Goal: Navigation & Orientation: Find specific page/section

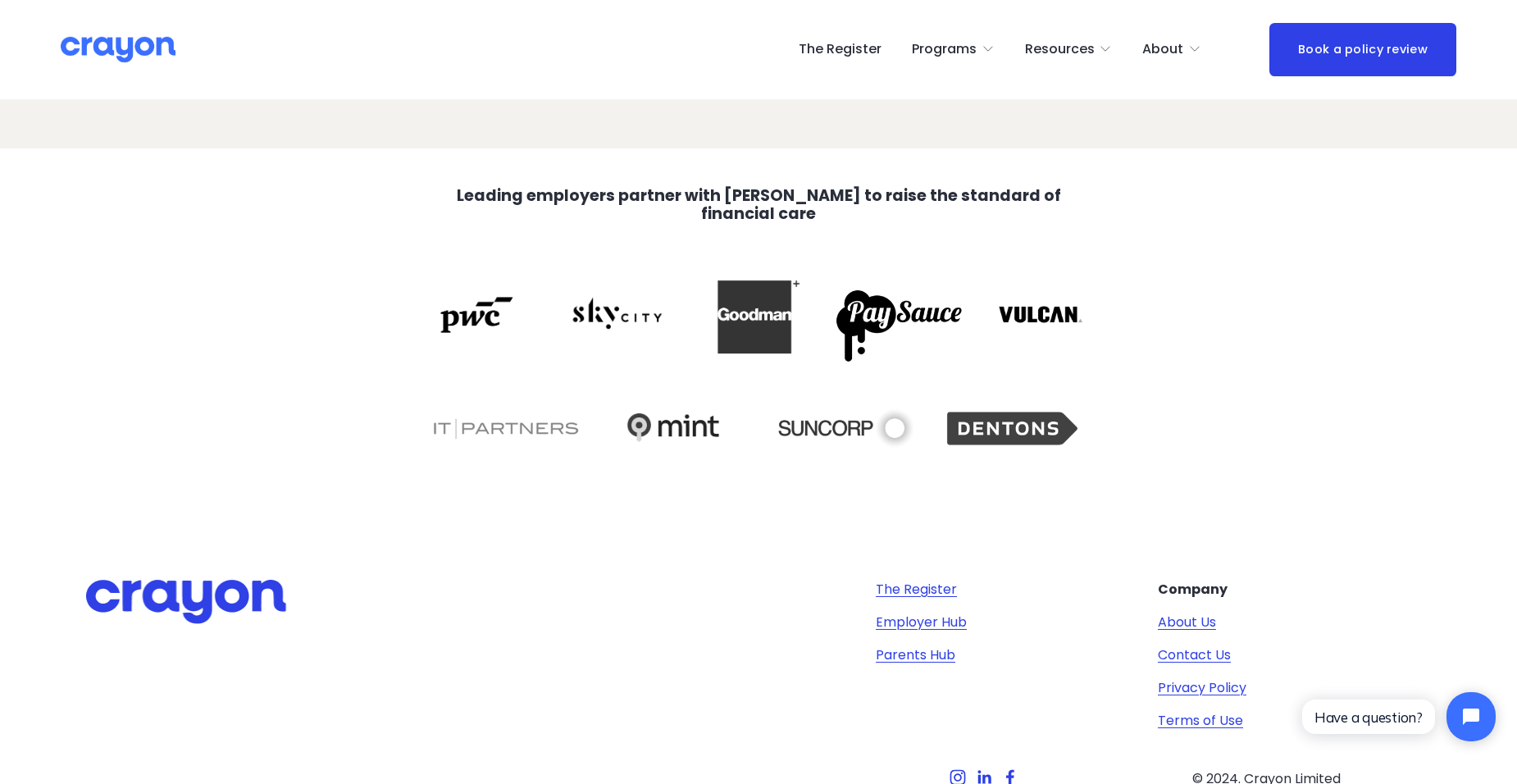
scroll to position [3361, 0]
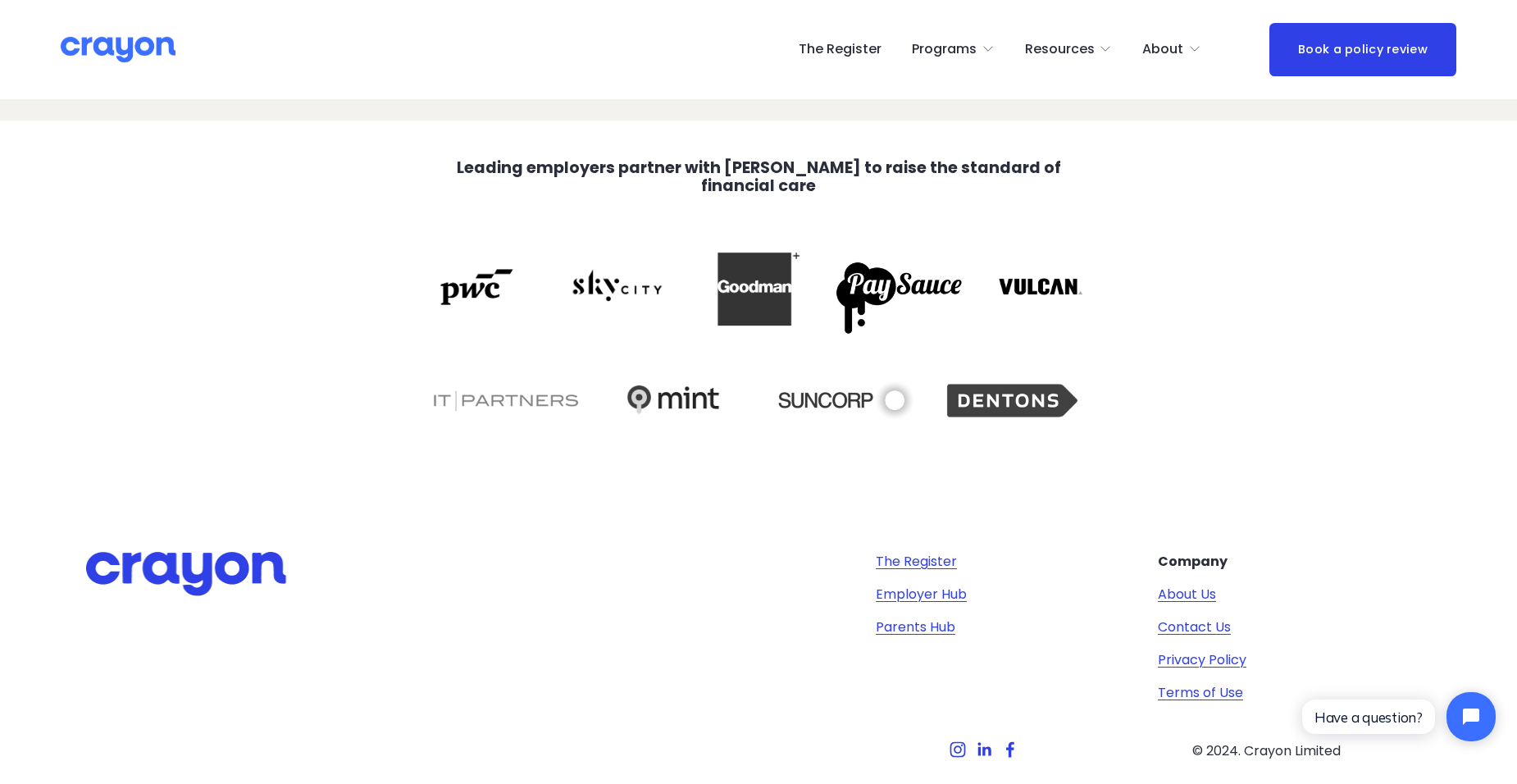
click at [1162, 598] on link "About Us" at bounding box center [1187, 595] width 58 height 20
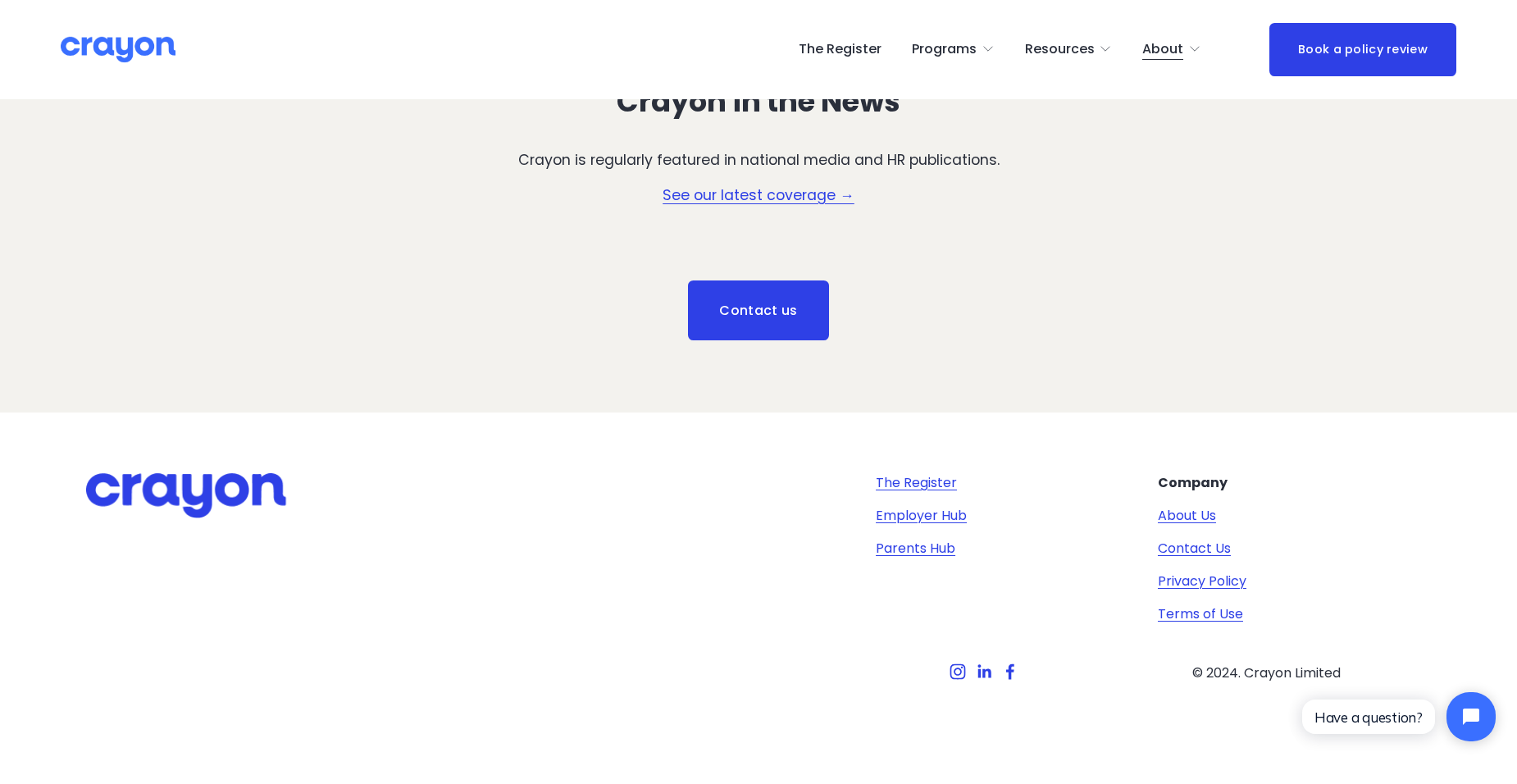
scroll to position [2437, 0]
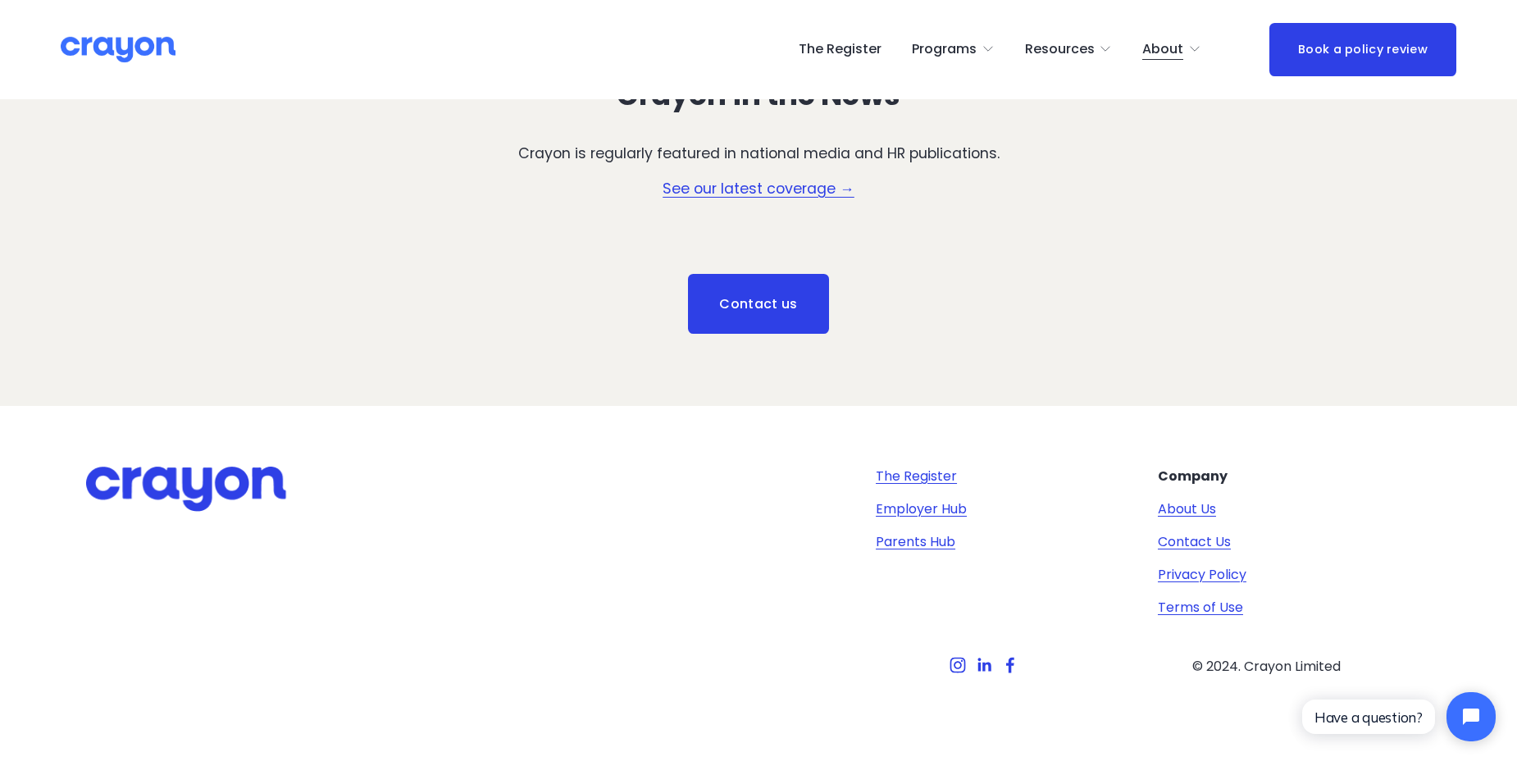
click at [911, 476] on link "The Register" at bounding box center [916, 477] width 81 height 20
